Goal: Task Accomplishment & Management: Use online tool/utility

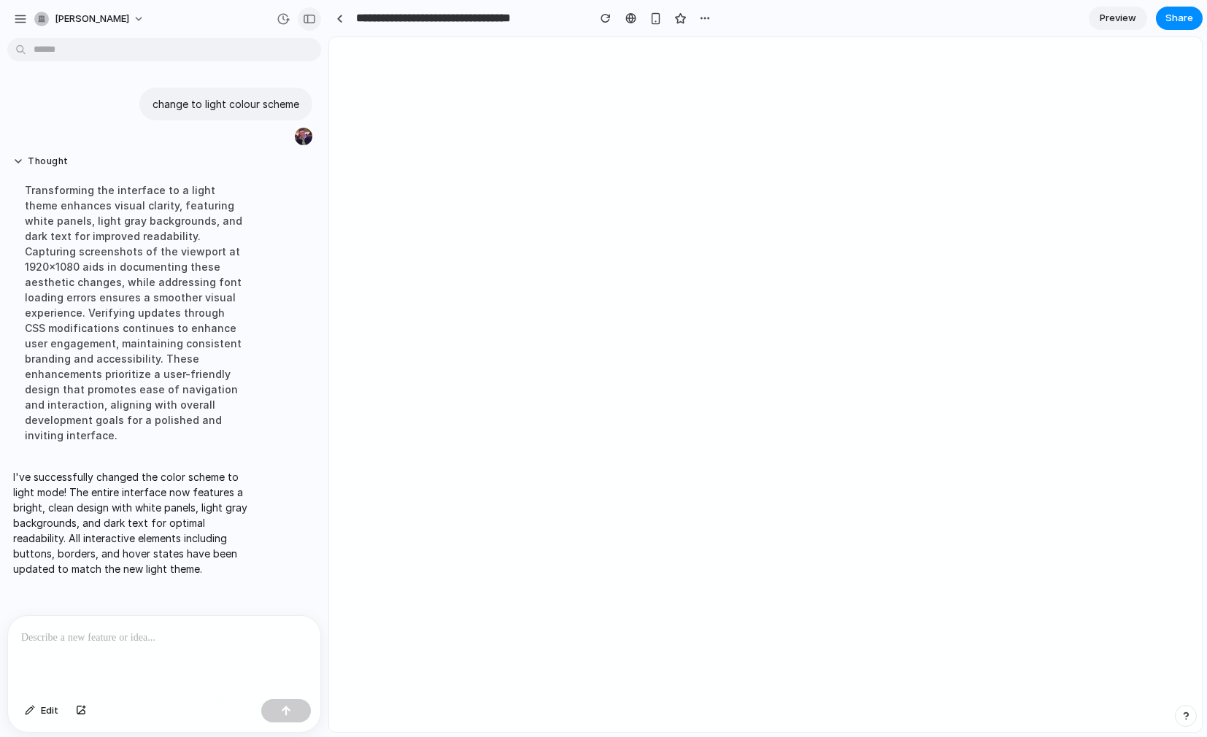
click at [314, 18] on div "button" at bounding box center [309, 19] width 13 height 10
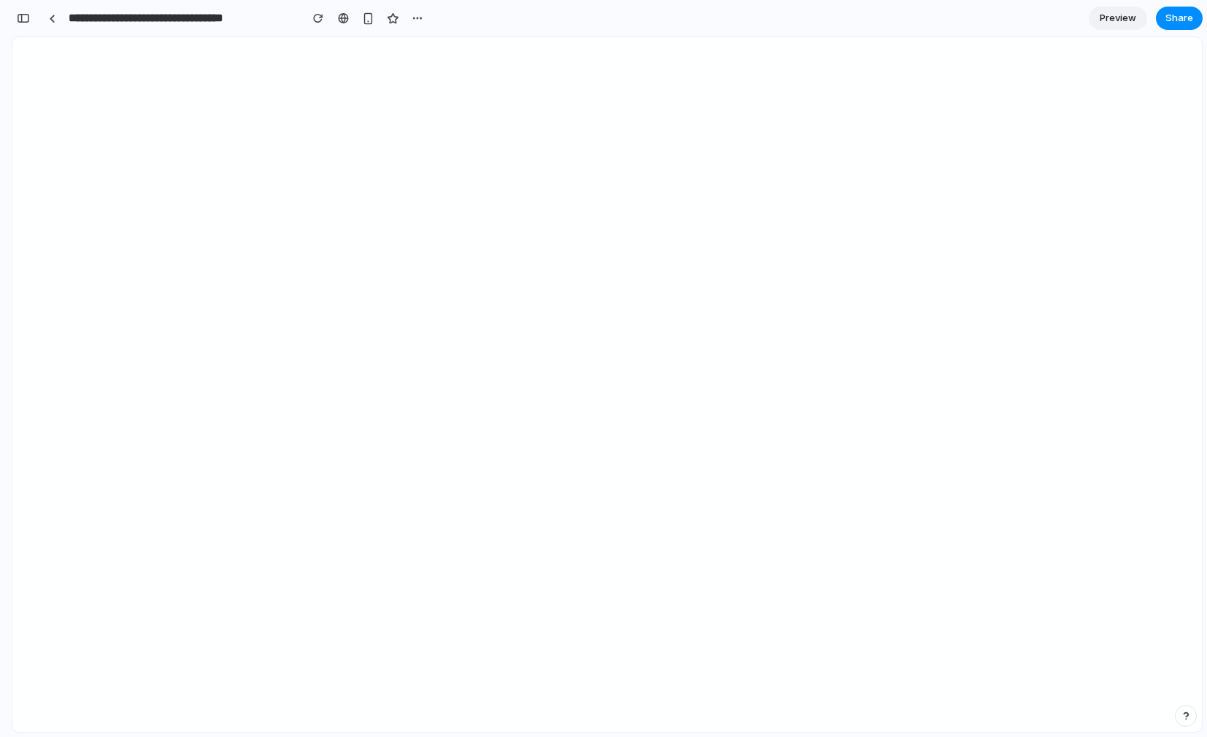
click at [1121, 17] on span "Preview" at bounding box center [1118, 18] width 36 height 15
click at [301, 26] on div at bounding box center [308, 18] width 22 height 22
click at [306, 23] on div "button" at bounding box center [308, 18] width 12 height 12
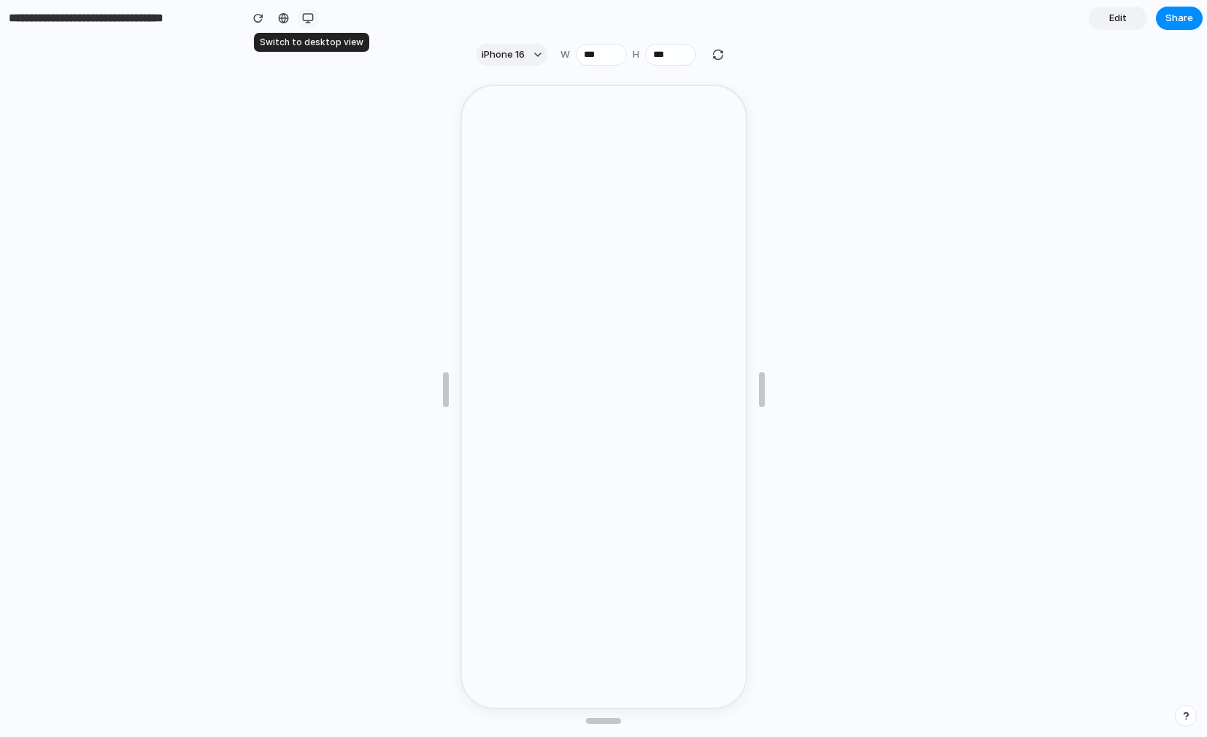
click at [306, 23] on div "button" at bounding box center [308, 18] width 12 height 12
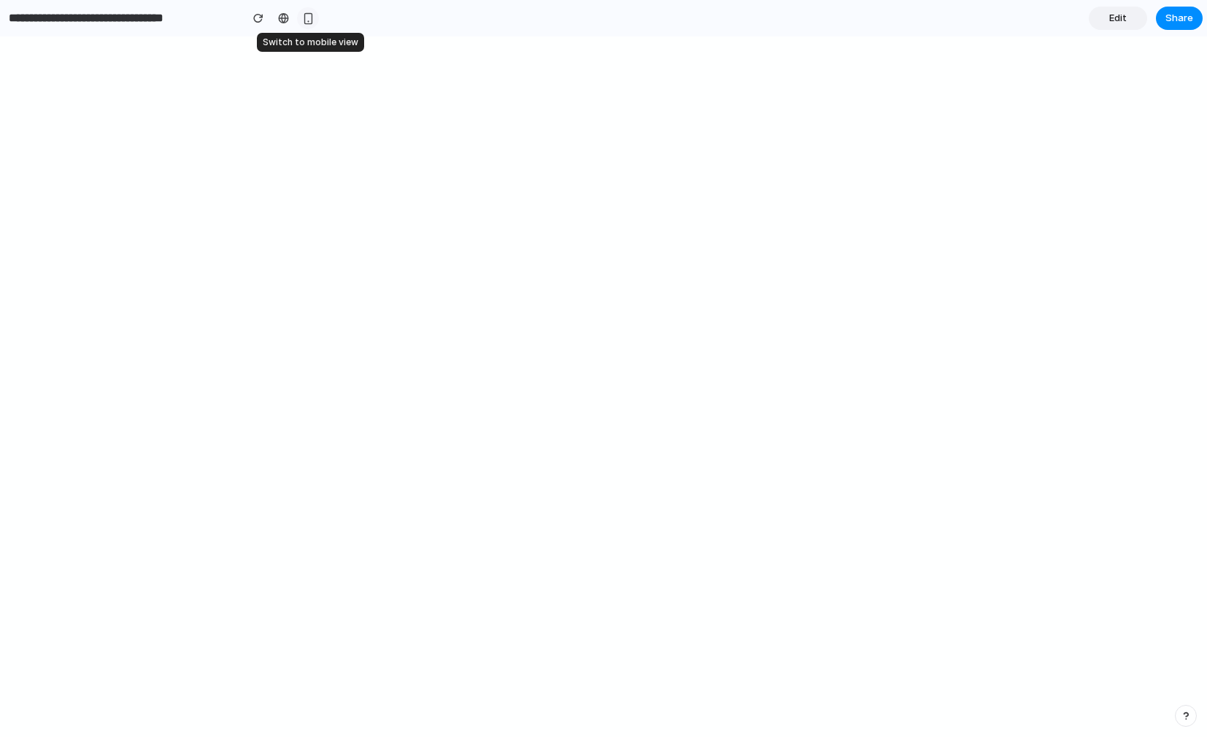
click at [306, 23] on div "button" at bounding box center [308, 18] width 12 height 12
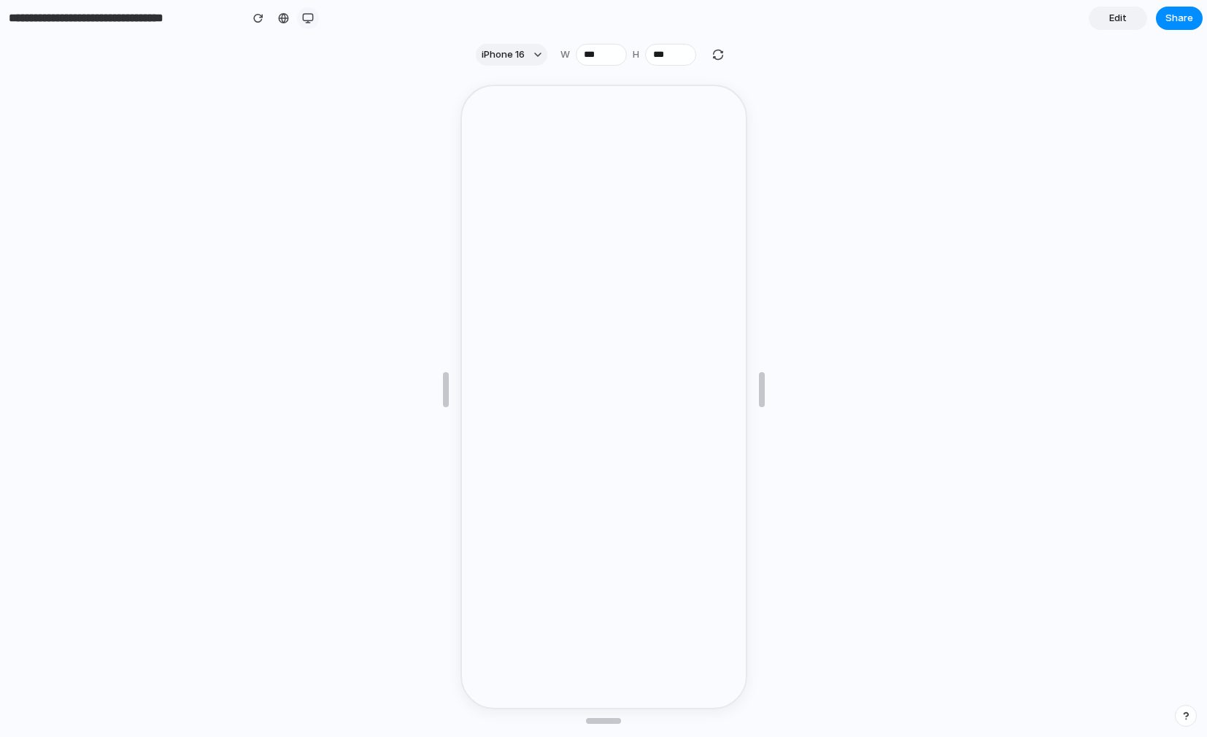
click at [312, 21] on div "button" at bounding box center [308, 18] width 12 height 12
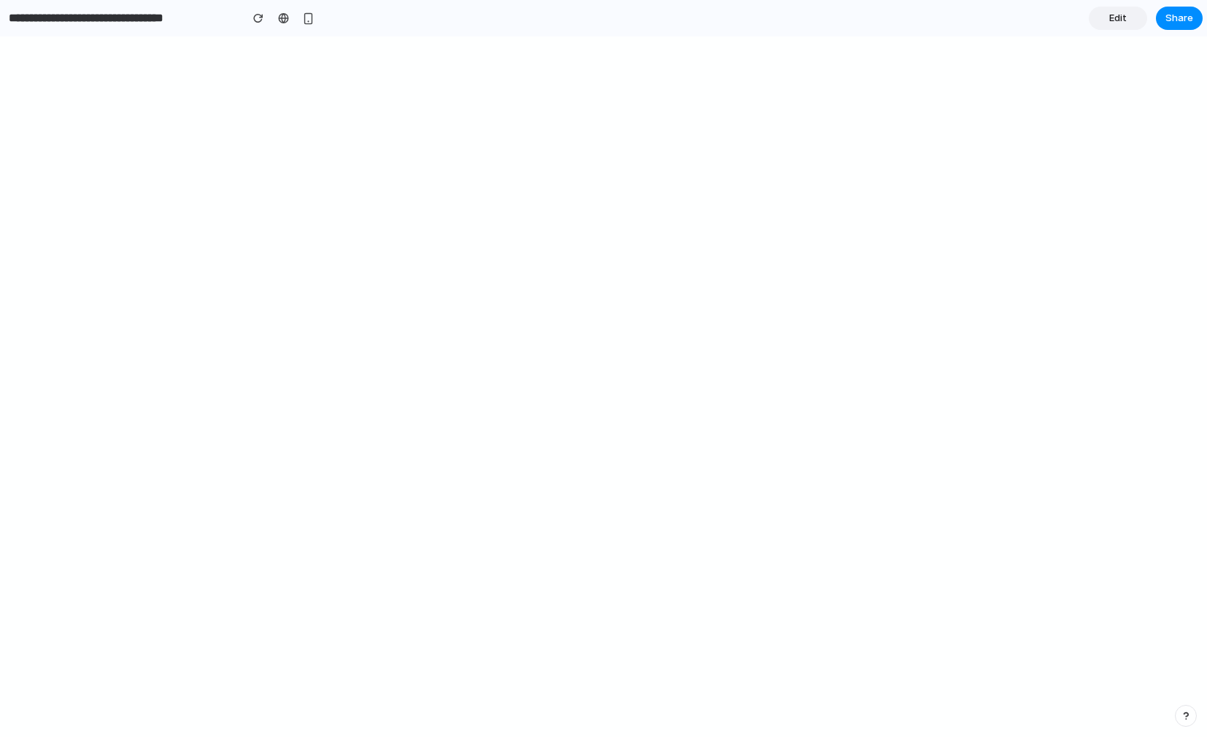
click at [1108, 11] on link "Edit" at bounding box center [1118, 18] width 58 height 23
click at [29, 18] on button "button" at bounding box center [23, 18] width 23 height 23
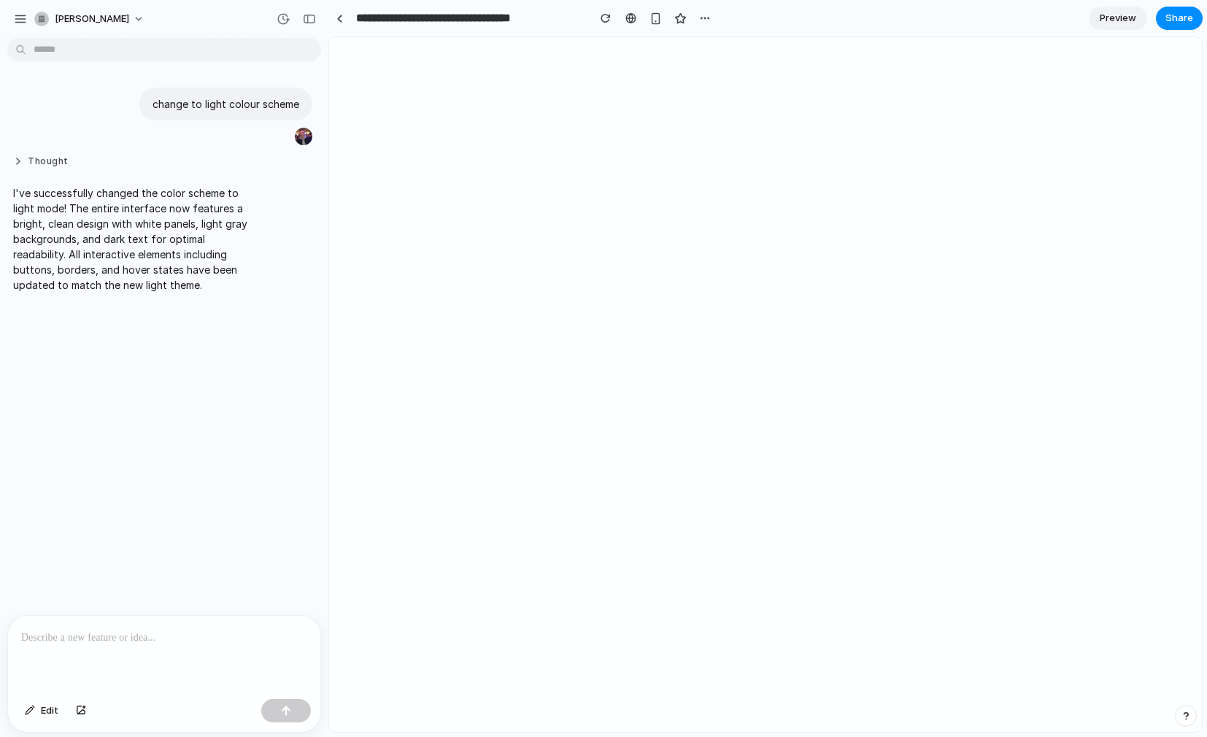
scroll to position [0, 0]
click at [57, 638] on p at bounding box center [164, 638] width 286 height 18
